Goal: Task Accomplishment & Management: Understand process/instructions

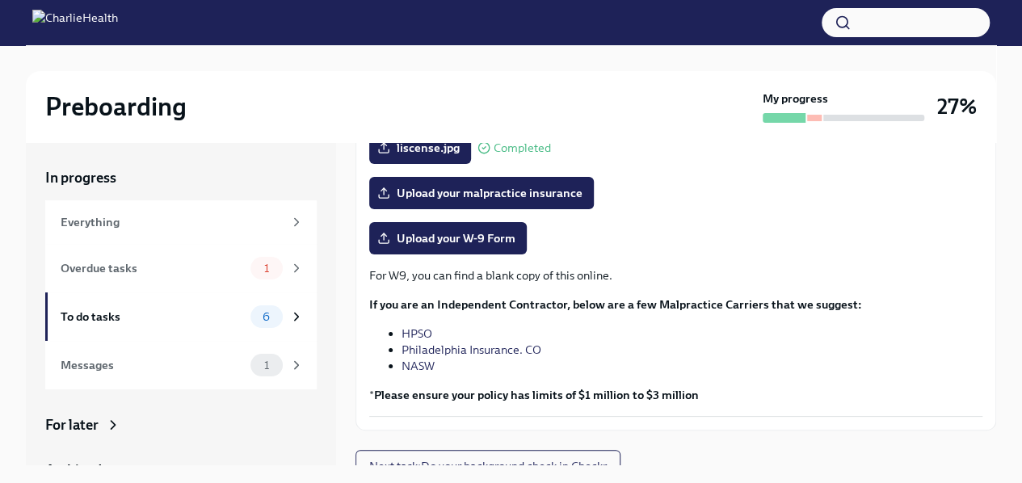
scroll to position [391, 0]
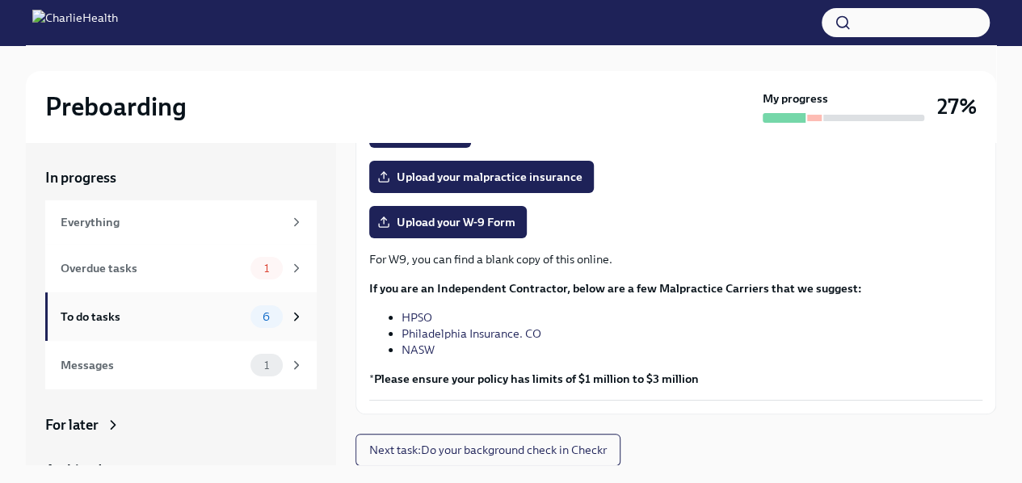
click at [189, 318] on div "To do tasks" at bounding box center [152, 317] width 183 height 18
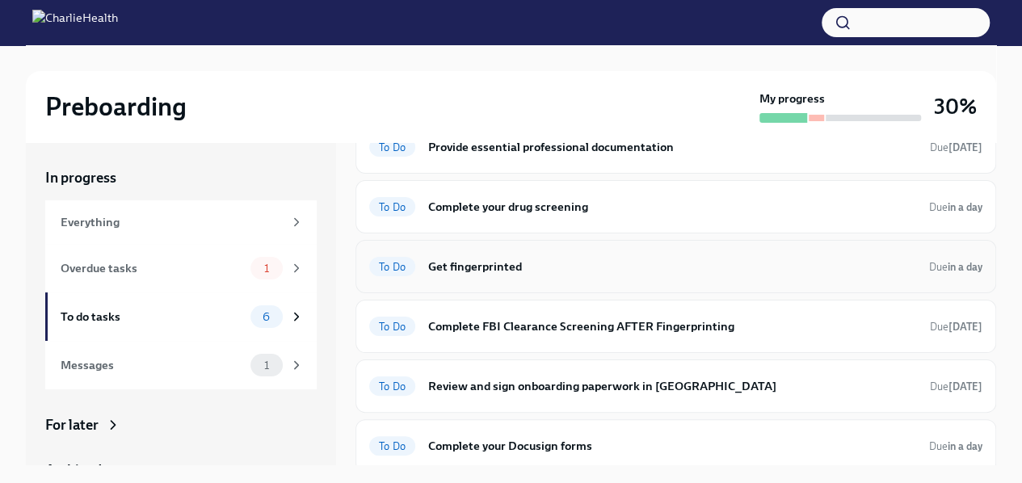
scroll to position [84, 0]
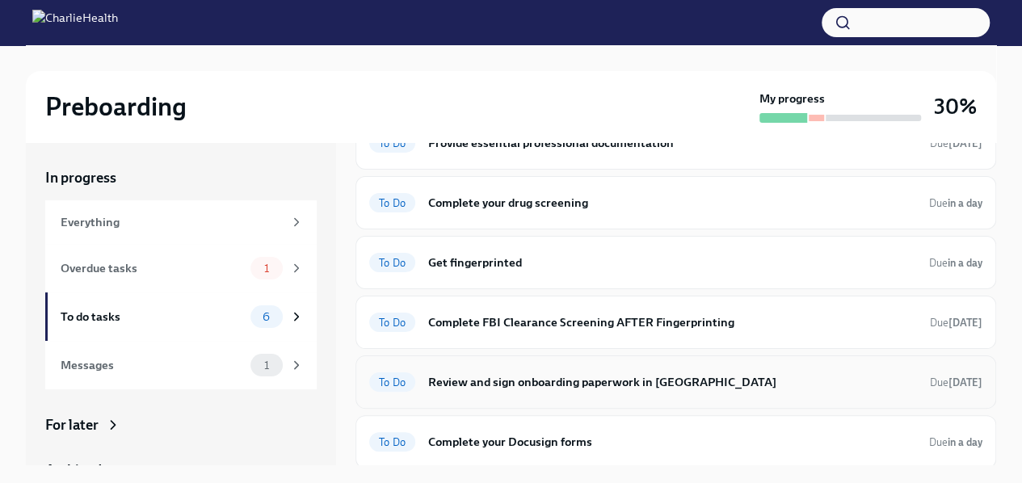
click at [525, 377] on h6 "Review and sign onboarding paperwork in [GEOGRAPHIC_DATA]" at bounding box center [672, 382] width 489 height 18
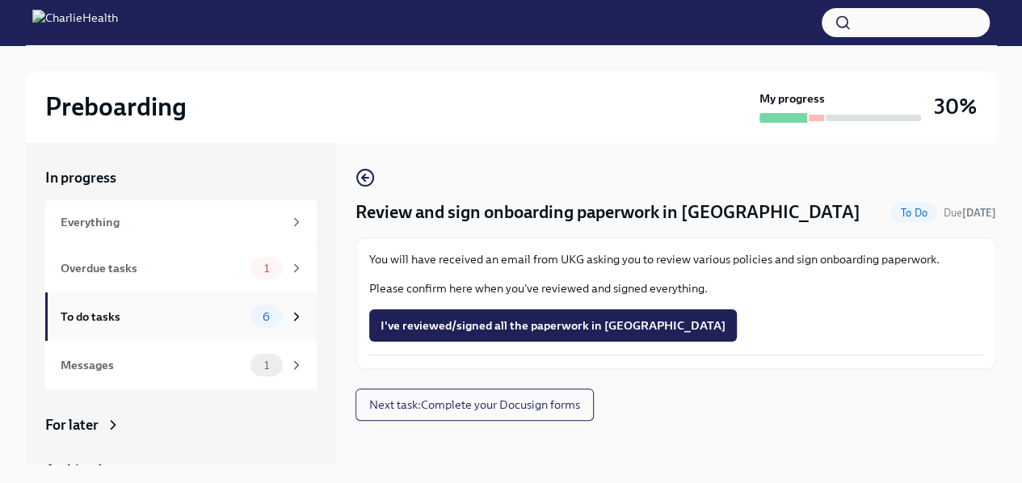
click at [259, 316] on span "6" at bounding box center [266, 317] width 27 height 12
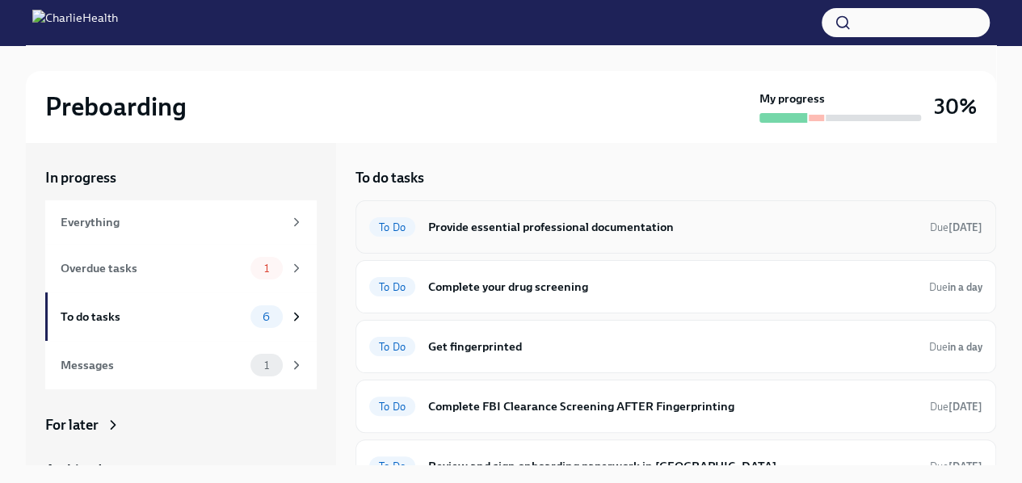
click at [742, 211] on div "To Do Provide essential professional documentation Due [DATE]" at bounding box center [676, 226] width 641 height 53
click at [739, 232] on h6 "Provide essential professional documentation" at bounding box center [672, 227] width 489 height 18
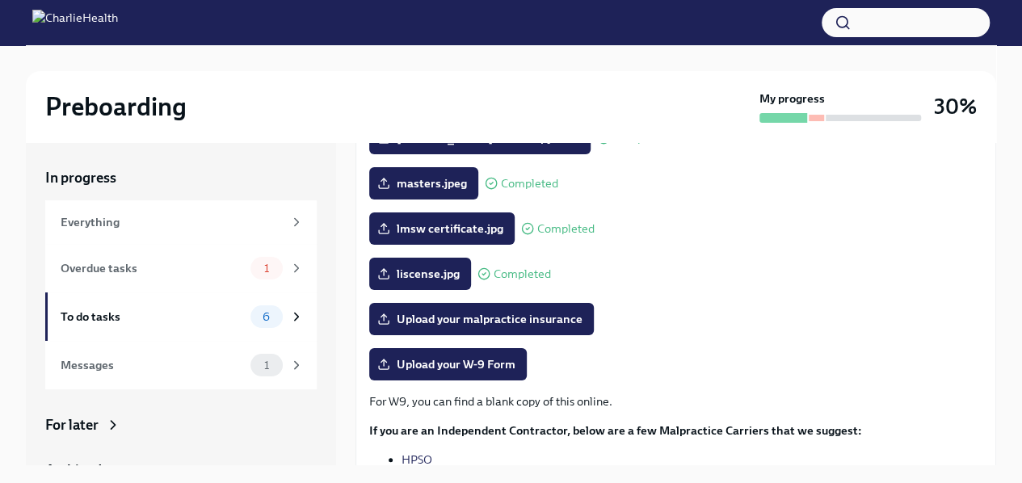
scroll to position [250, 0]
